Goal: Transaction & Acquisition: Purchase product/service

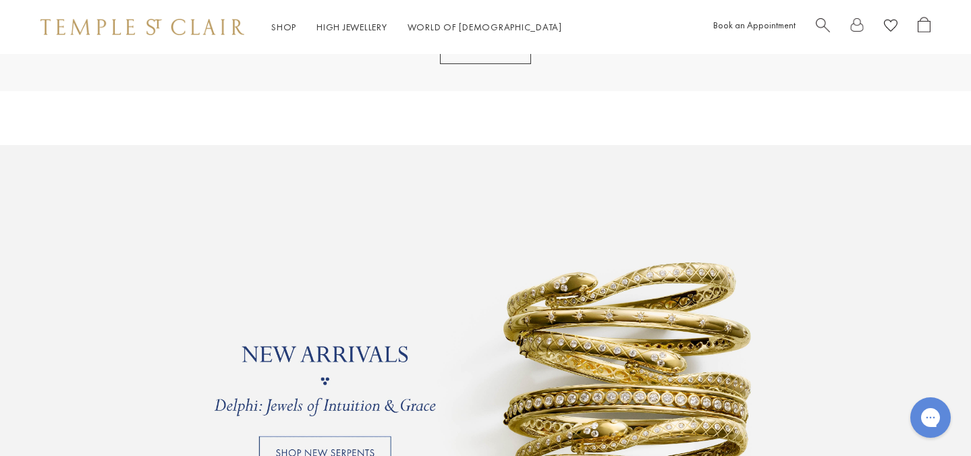
scroll to position [864, 0]
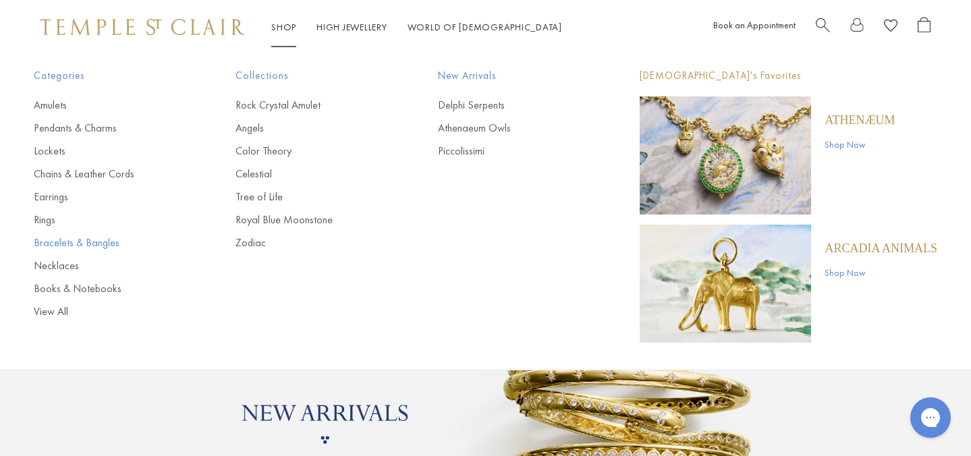
click at [68, 242] on link "Bracelets & Bangles" at bounding box center [108, 242] width 148 height 15
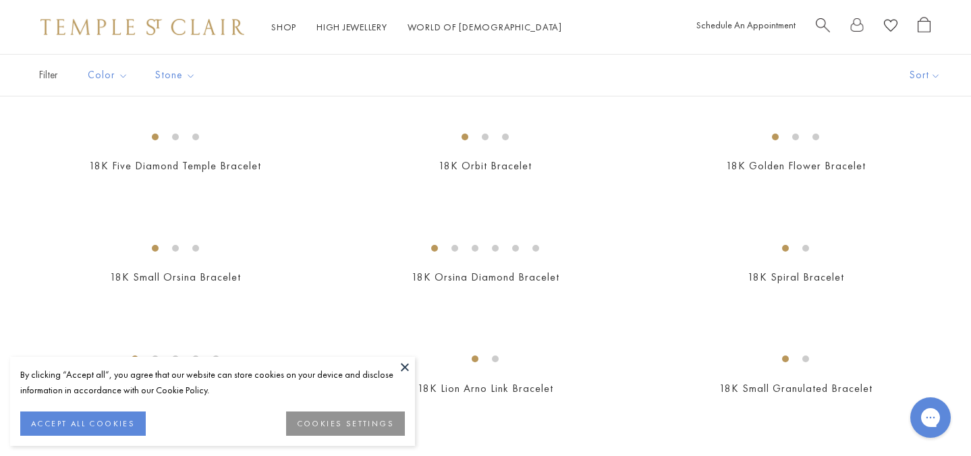
scroll to position [562, 0]
click at [401, 369] on button at bounding box center [405, 367] width 20 height 20
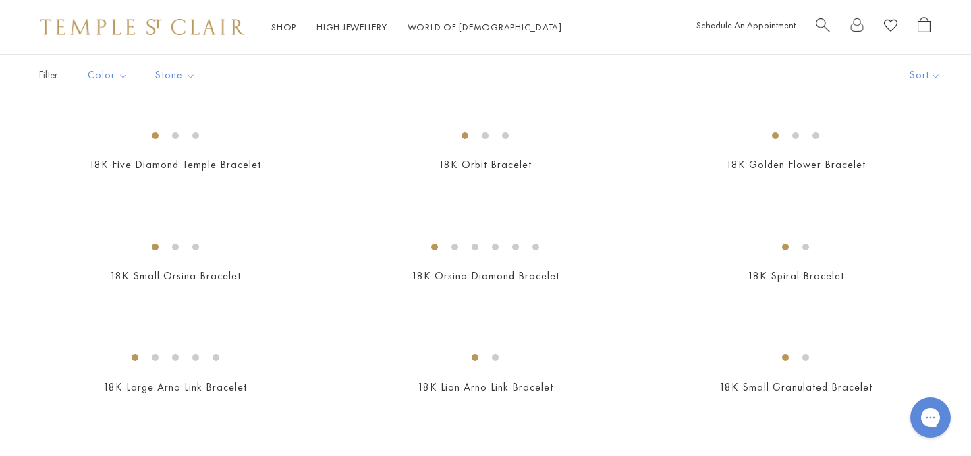
click at [0, 0] on img at bounding box center [0, 0] width 0 height 0
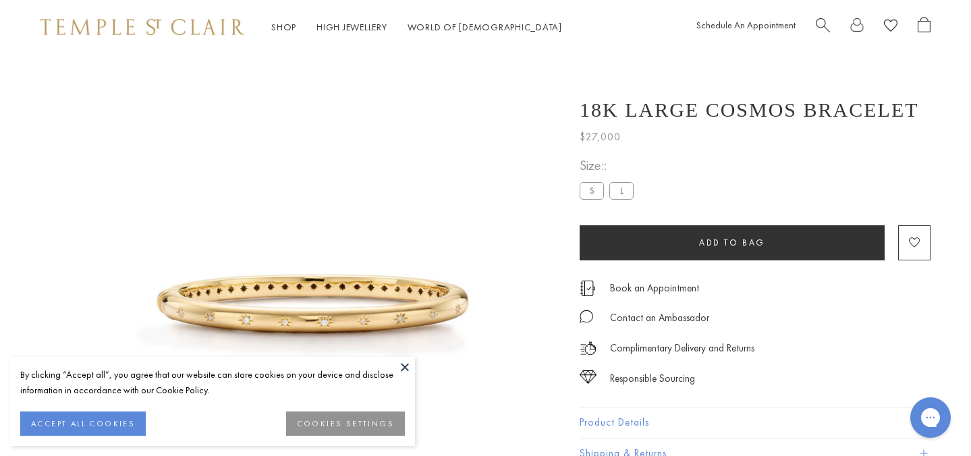
scroll to position [54, 0]
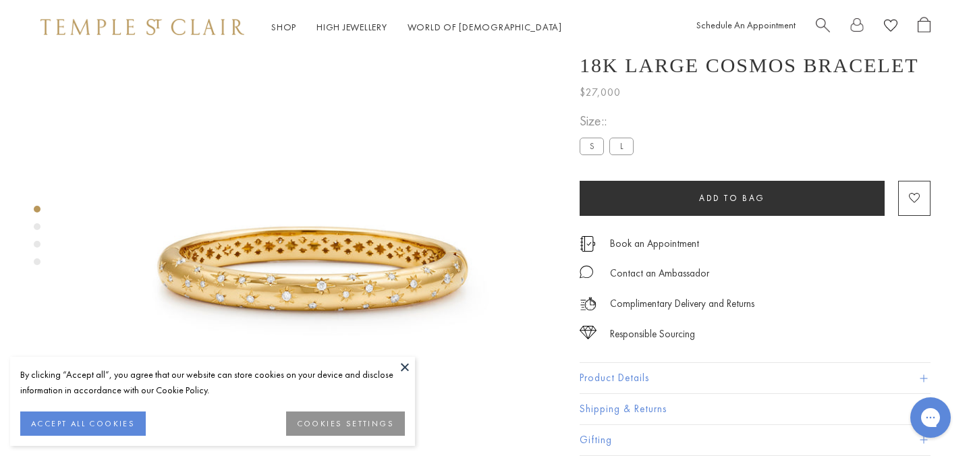
click at [401, 366] on button at bounding box center [405, 367] width 20 height 20
